Goal: Task Accomplishment & Management: Manage account settings

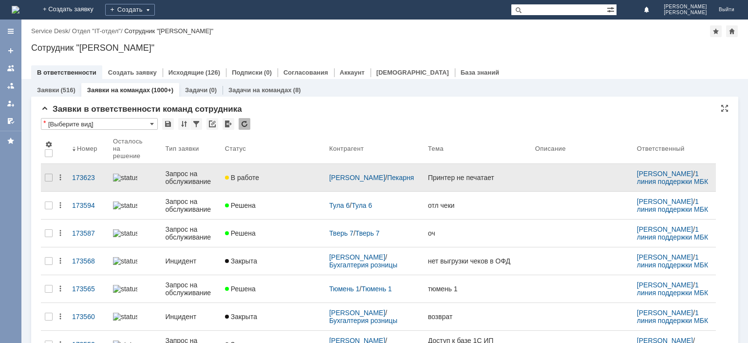
click at [204, 170] on div "Запрос на обслуживание" at bounding box center [191, 178] width 52 height 16
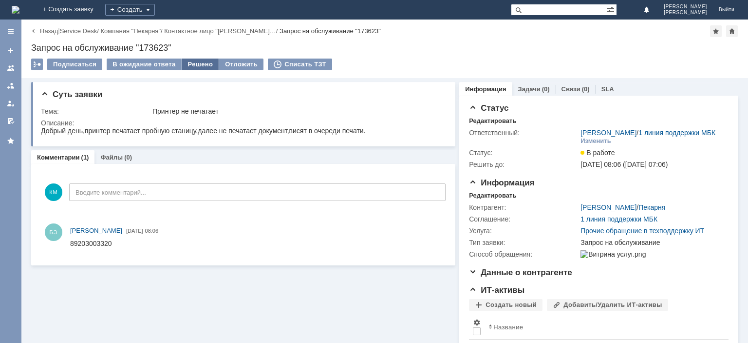
click at [194, 63] on div "Решено" at bounding box center [200, 64] width 37 height 12
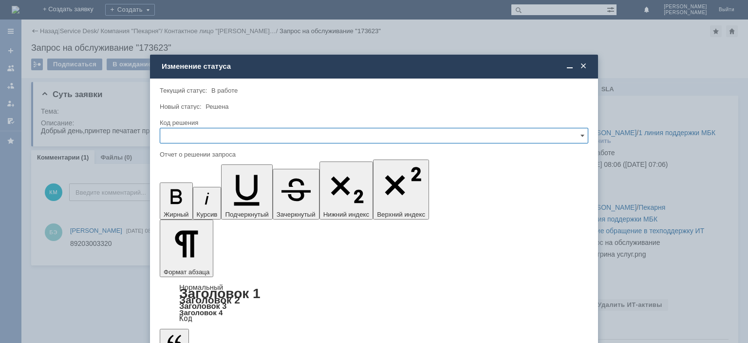
click at [194, 135] on input "text" at bounding box center [374, 136] width 429 height 16
click at [188, 197] on div "Решено" at bounding box center [374, 202] width 428 height 16
type input "Решено"
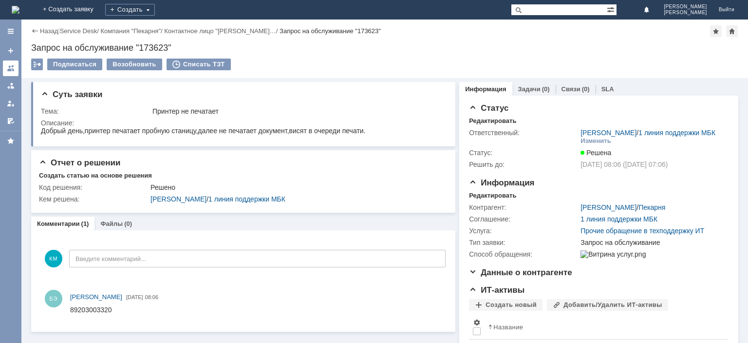
click at [9, 71] on div at bounding box center [11, 68] width 8 height 8
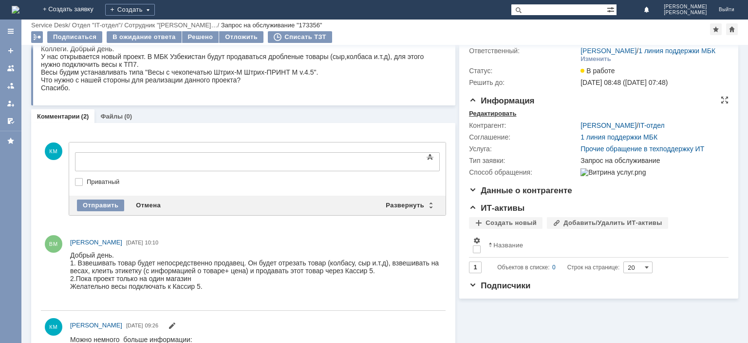
click at [490, 117] on div "Редактировать" at bounding box center [492, 114] width 47 height 8
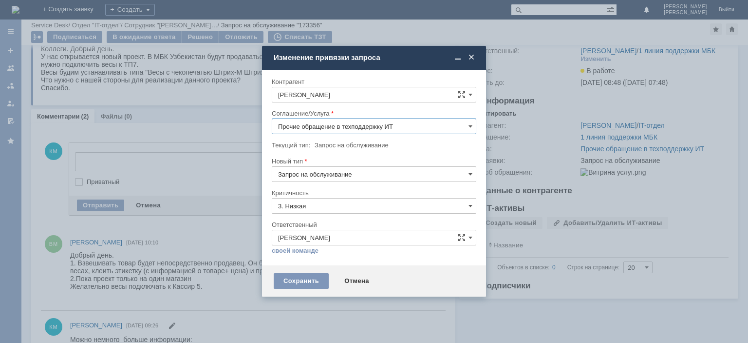
click at [474, 126] on input "Прочие обращение в техподдержку ИТ" at bounding box center [374, 126] width 205 height 16
click at [385, 176] on span "Поддержка работы оборудования МБК" at bounding box center [374, 180] width 192 height 8
type input "Поддержка работы оборудования МБК"
click at [300, 280] on div "Сохранить" at bounding box center [301, 281] width 55 height 16
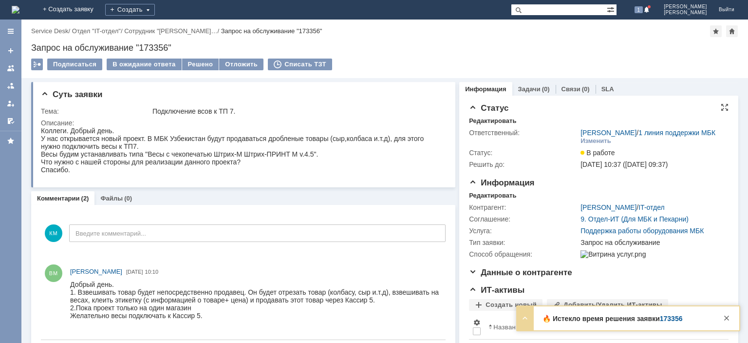
scroll to position [0, 0]
click at [482, 199] on div "Редактировать" at bounding box center [492, 195] width 47 height 8
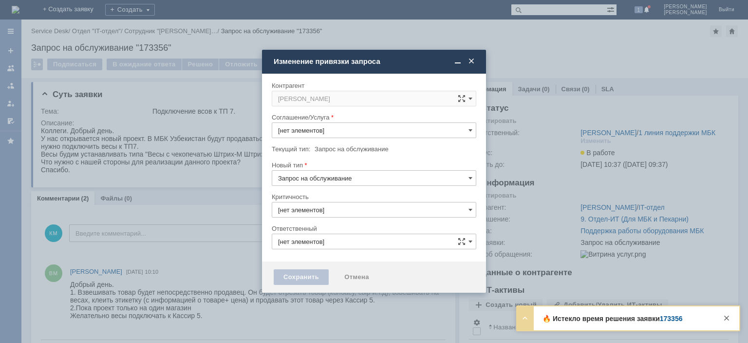
type input "3. Низкая"
type input "[PERSON_NAME]"
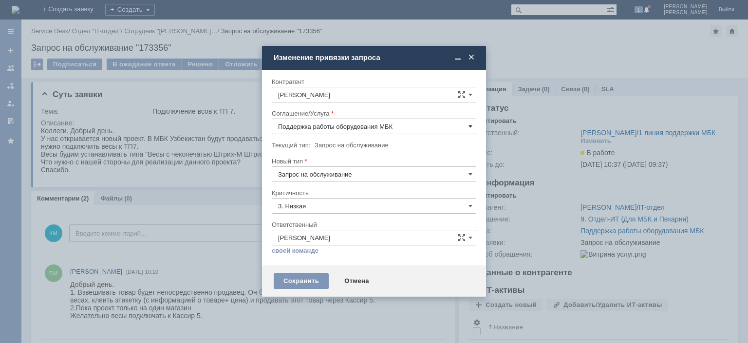
click at [472, 125] on span at bounding box center [471, 126] width 4 height 8
click at [360, 121] on input "Поддержка работы оборудования МБК" at bounding box center [374, 126] width 205 height 16
click at [337, 226] on span "Видеонаблюдение" at bounding box center [374, 230] width 192 height 8
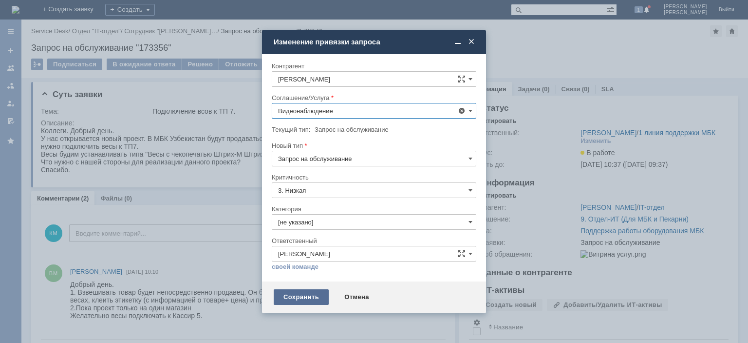
type input "Видеонаблюдение"
click at [308, 295] on div "Сохранить" at bounding box center [301, 297] width 55 height 16
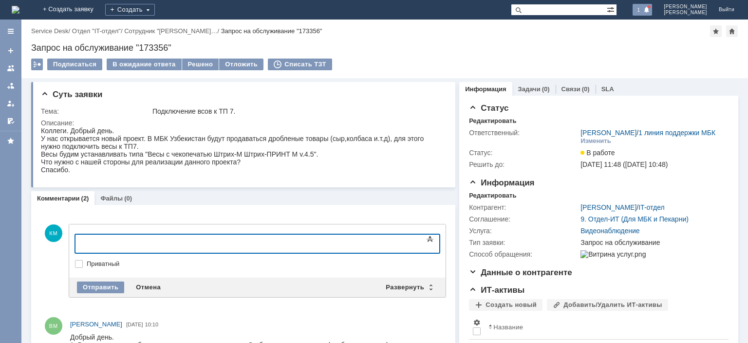
click at [650, 11] on span at bounding box center [647, 10] width 7 height 8
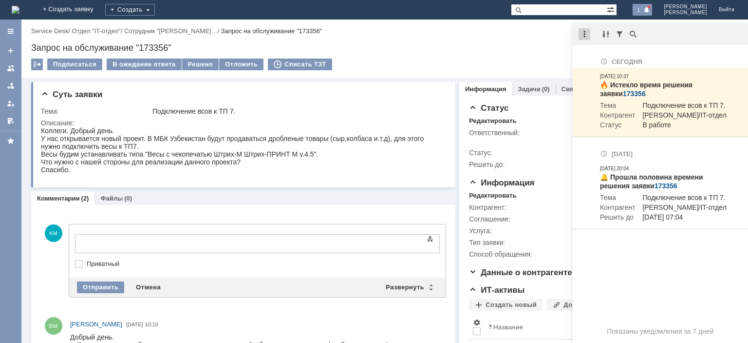
click at [583, 35] on div at bounding box center [585, 34] width 12 height 12
click at [609, 57] on div "Отметить уведомления прочитанными" at bounding box center [652, 59] width 131 height 7
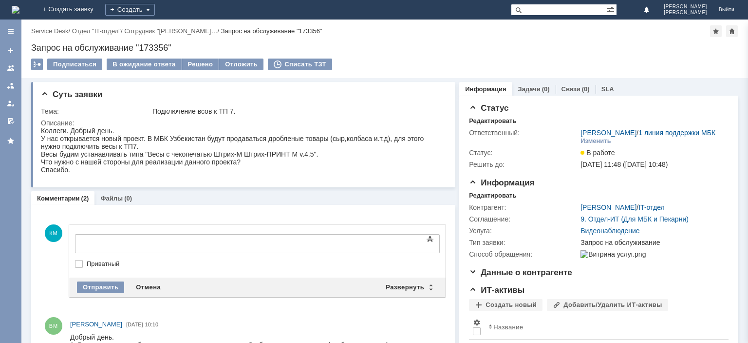
click at [514, 51] on div "Запрос на обслуживание "173356"" at bounding box center [384, 48] width 707 height 10
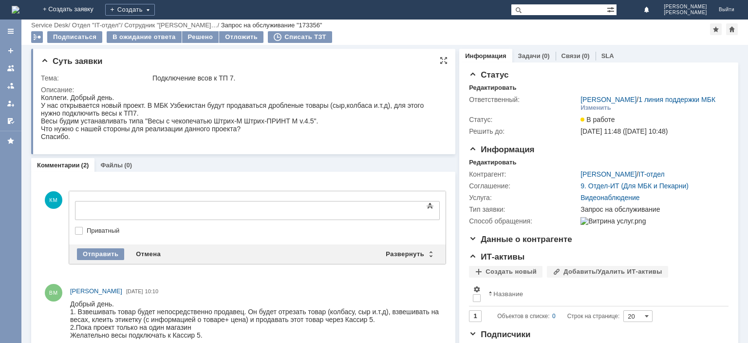
scroll to position [49, 0]
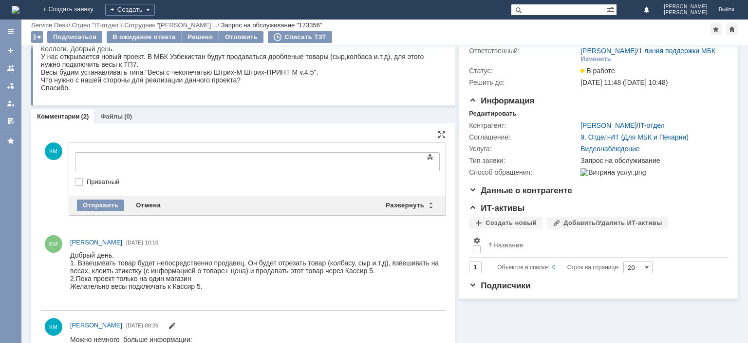
click at [197, 163] on div at bounding box center [154, 160] width 138 height 8
